Goal: Task Accomplishment & Management: Manage account settings

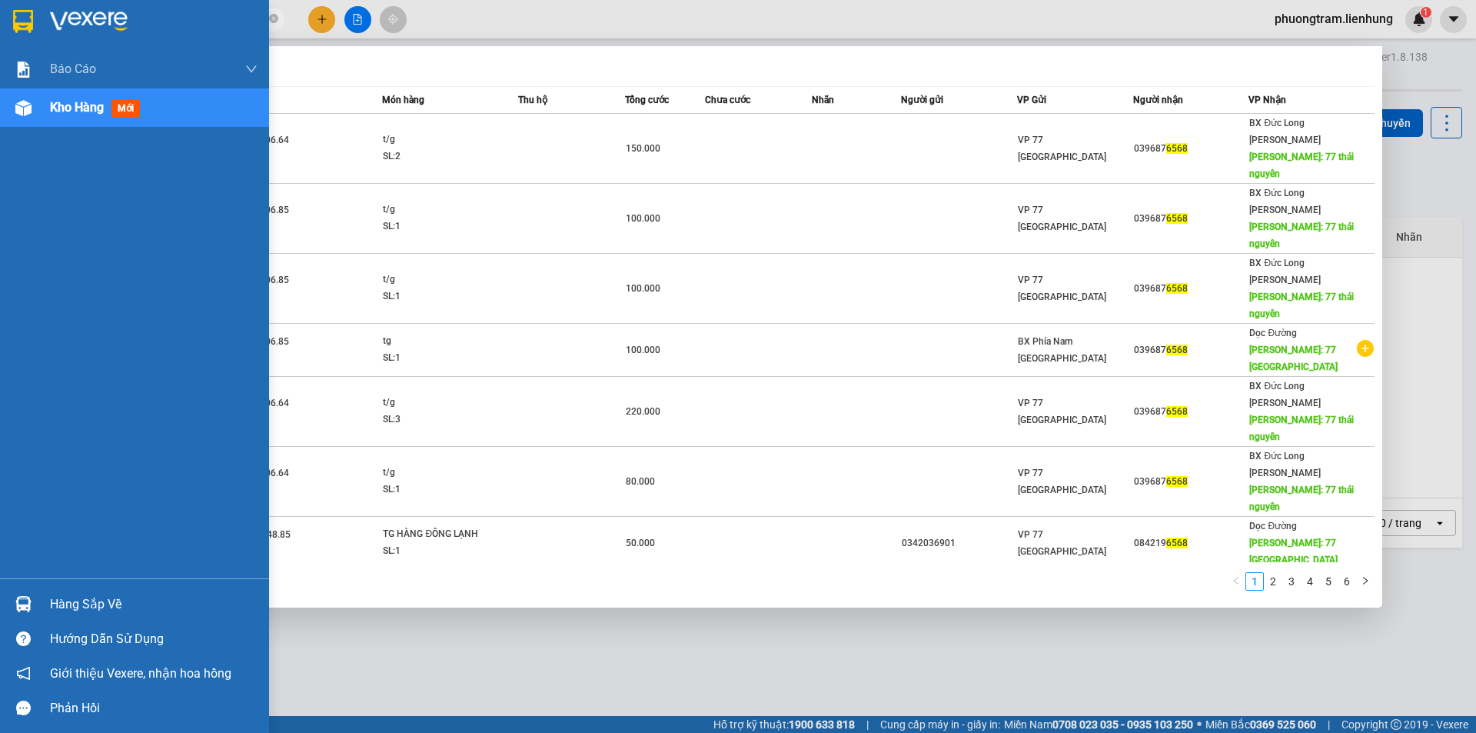
drag, startPoint x: 171, startPoint y: 21, endPoint x: 0, endPoint y: 30, distance: 171.7
click at [0, 30] on section "Kết quả tìm kiếm ( 51 ) Bộ lọc Mã ĐH Trạng thái Món hàng Thu hộ Tổng cước Chưa …" at bounding box center [738, 366] width 1476 height 733
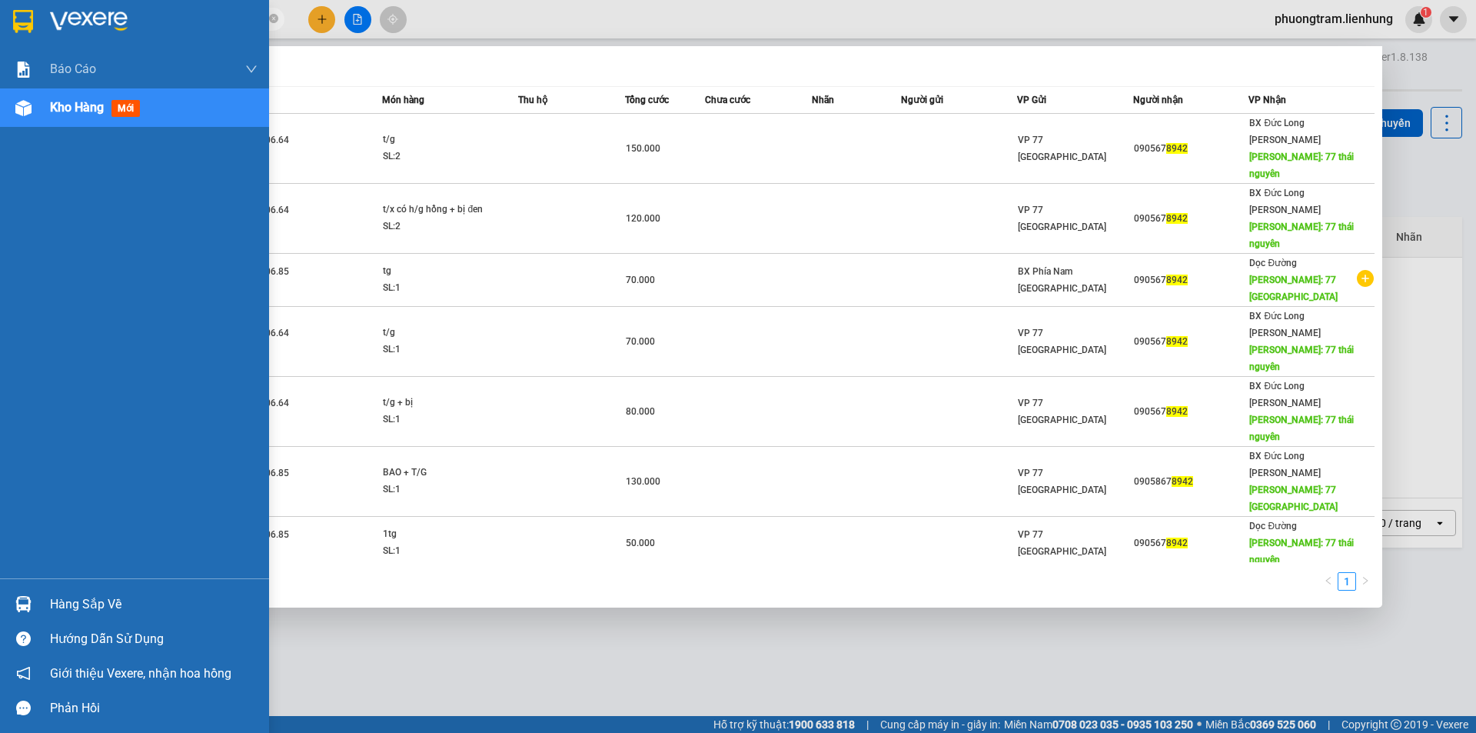
drag, startPoint x: 145, startPoint y: 25, endPoint x: 0, endPoint y: 33, distance: 144.8
click at [0, 33] on section "Kết quả tìm kiếm ( 9 ) Bộ lọc Mã ĐH Trạng thái Món hàng Thu hộ Tổng cước Chưa c…" at bounding box center [738, 366] width 1476 height 733
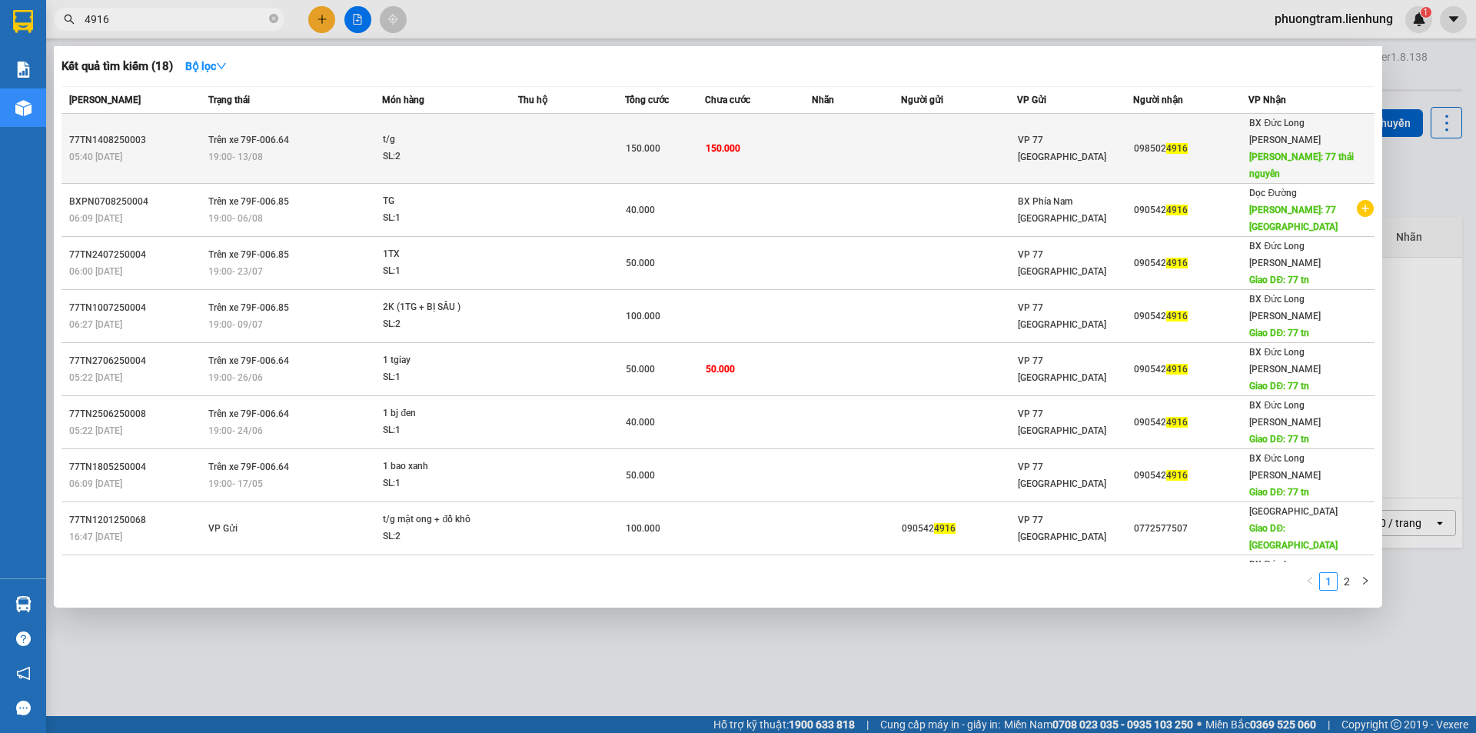
type input "4916"
click at [547, 131] on td at bounding box center [571, 149] width 107 height 70
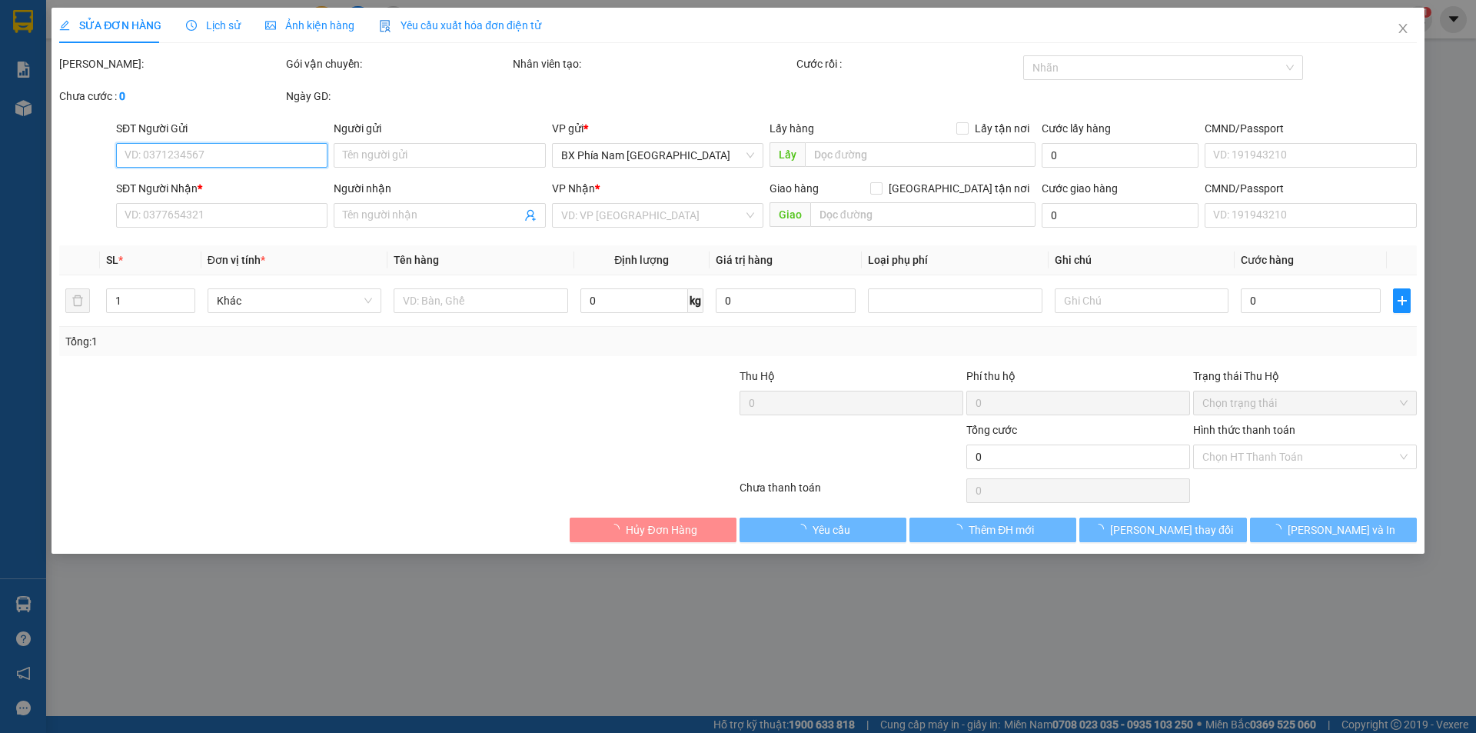
type input "0985024916"
type input "77 [GEOGRAPHIC_DATA]"
type input "150.000"
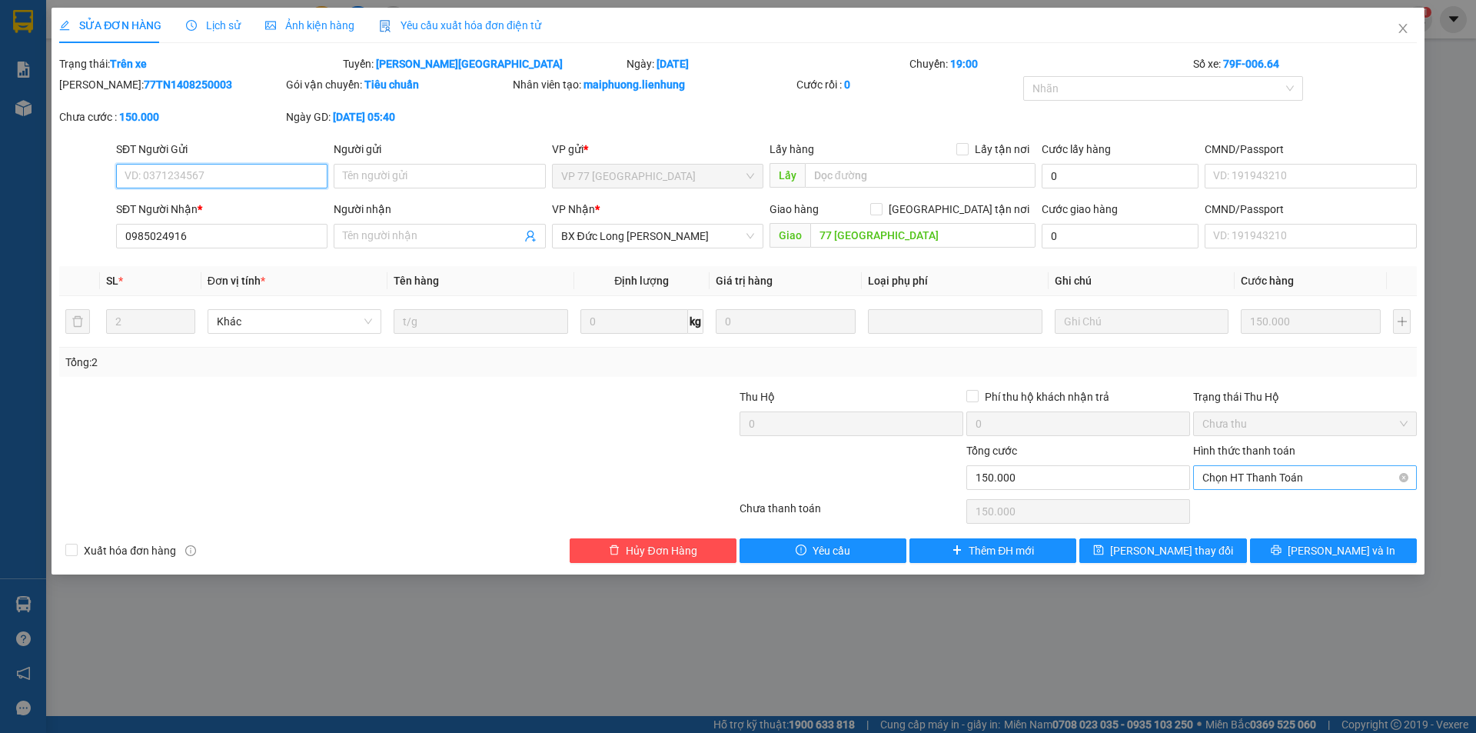
click at [1272, 476] on span "Chọn HT Thanh Toán" at bounding box center [1305, 477] width 205 height 23
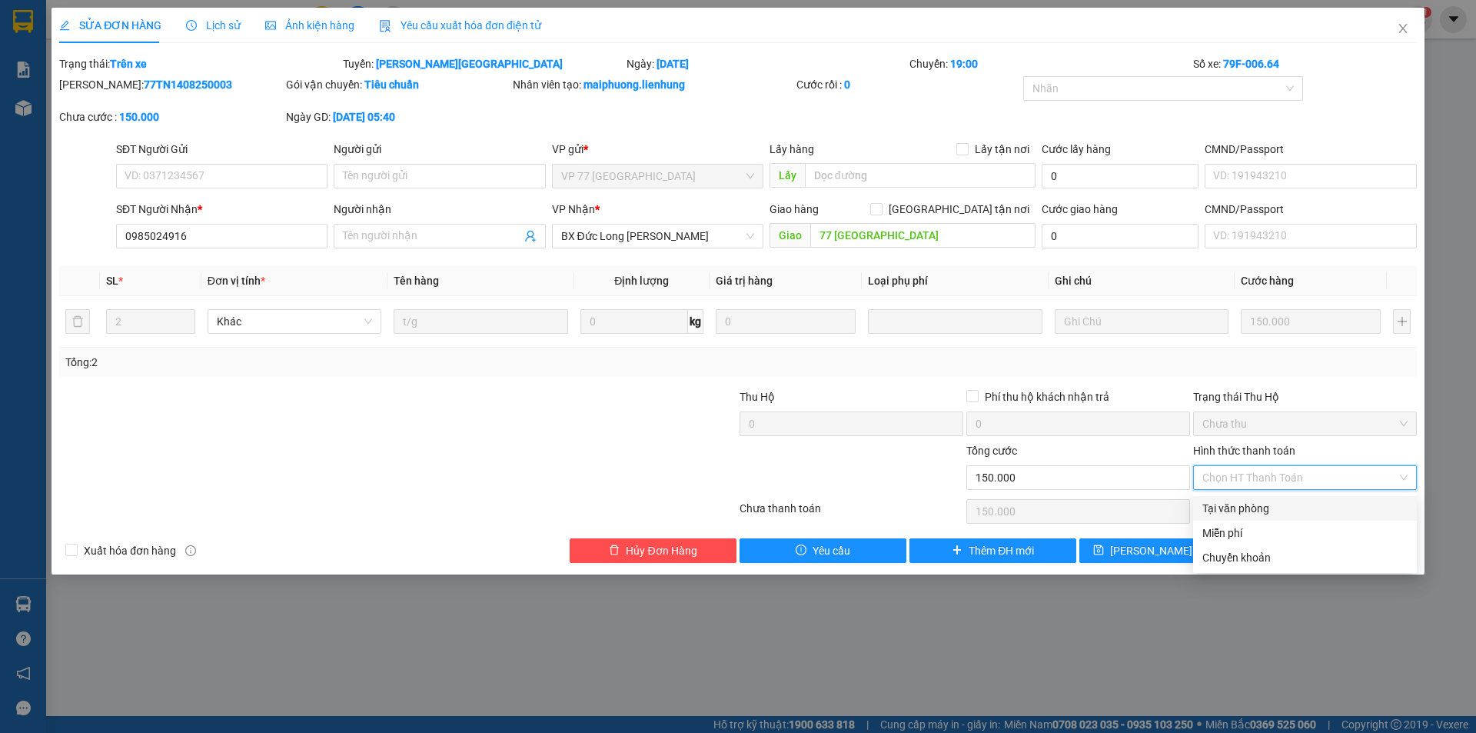
click at [1240, 507] on div "Tại văn phòng" at bounding box center [1305, 508] width 205 height 17
type input "0"
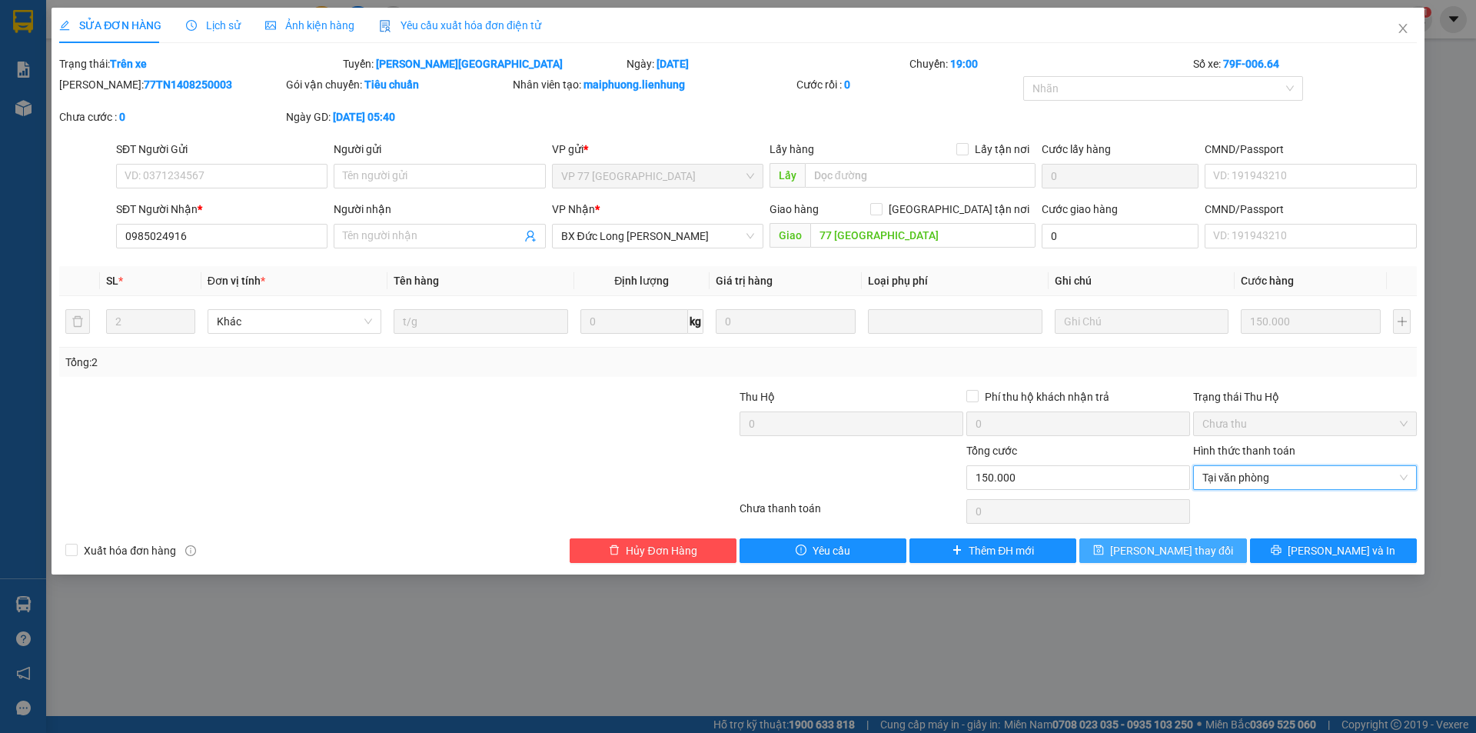
click at [1168, 552] on span "[PERSON_NAME] thay đổi" at bounding box center [1171, 550] width 123 height 17
